Goal: Transaction & Acquisition: Book appointment/travel/reservation

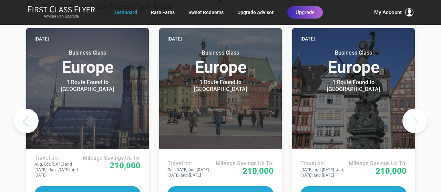
scroll to position [390, 0]
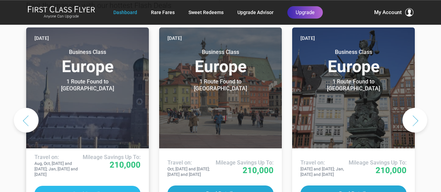
click at [101, 186] on button "Deal Details" at bounding box center [87, 194] width 106 height 16
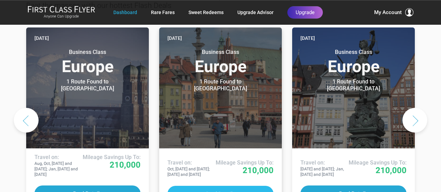
click at [225, 186] on button "Deal Details" at bounding box center [220, 194] width 106 height 16
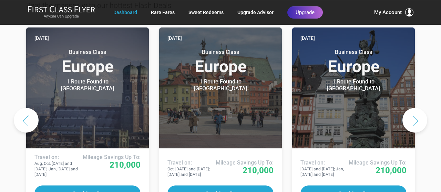
click at [416, 108] on button "Next slide" at bounding box center [414, 120] width 25 height 25
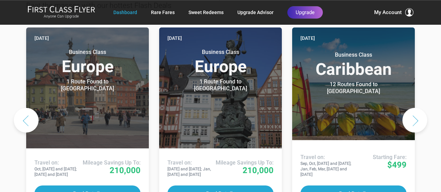
click at [416, 108] on button "Next slide" at bounding box center [414, 120] width 25 height 25
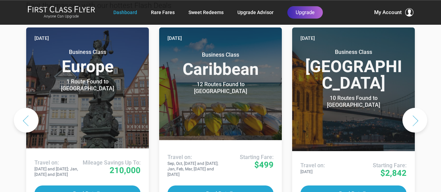
click at [418, 108] on button "Next slide" at bounding box center [414, 120] width 25 height 25
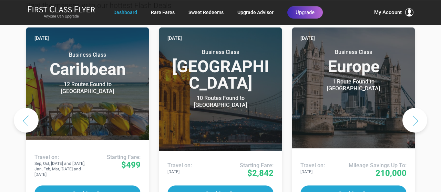
click at [418, 108] on button "Next slide" at bounding box center [414, 120] width 25 height 25
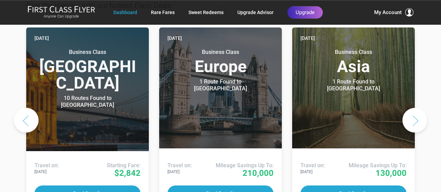
click at [418, 108] on button "Next slide" at bounding box center [414, 120] width 25 height 25
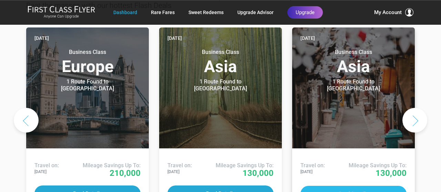
click at [359, 186] on button "Deal Details" at bounding box center [353, 194] width 106 height 16
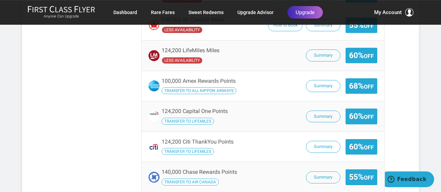
scroll to position [653, 0]
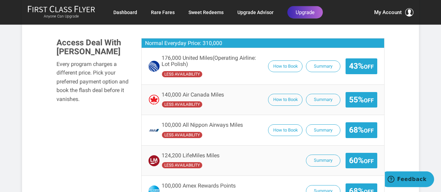
scroll to position [487, 0]
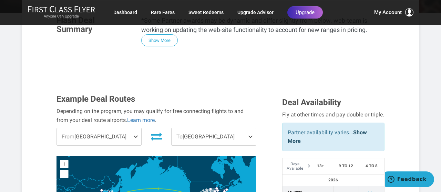
scroll to position [171, 0]
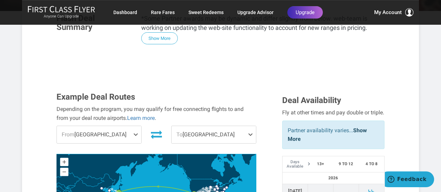
click at [136, 126] on span at bounding box center [137, 134] width 8 height 17
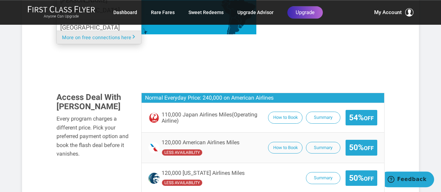
scroll to position [392, 0]
